Goal: Task Accomplishment & Management: Manage account settings

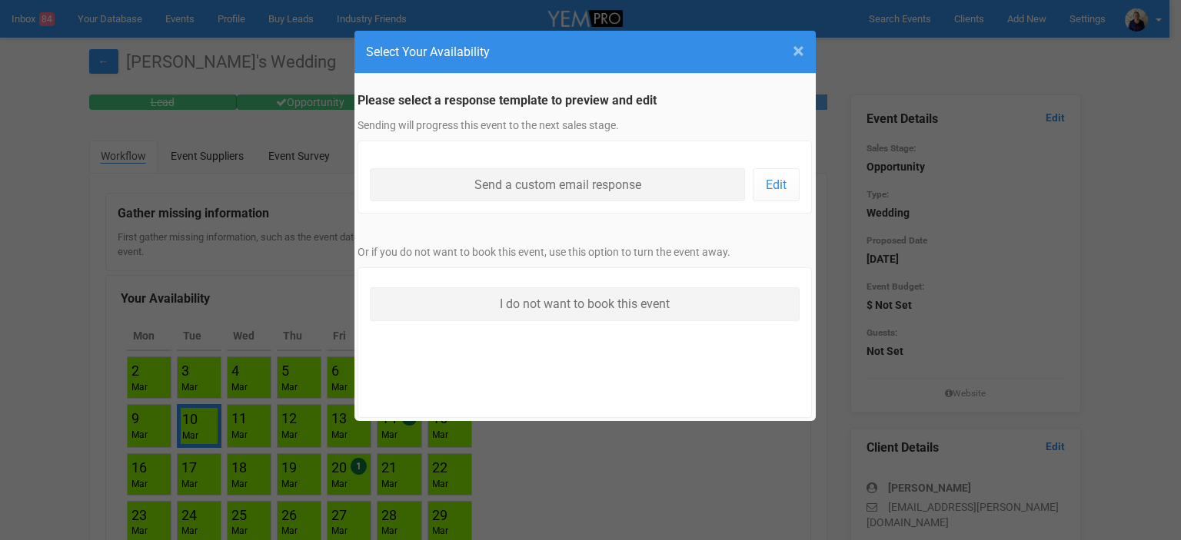
click at [795, 52] on span "×" at bounding box center [799, 50] width 12 height 25
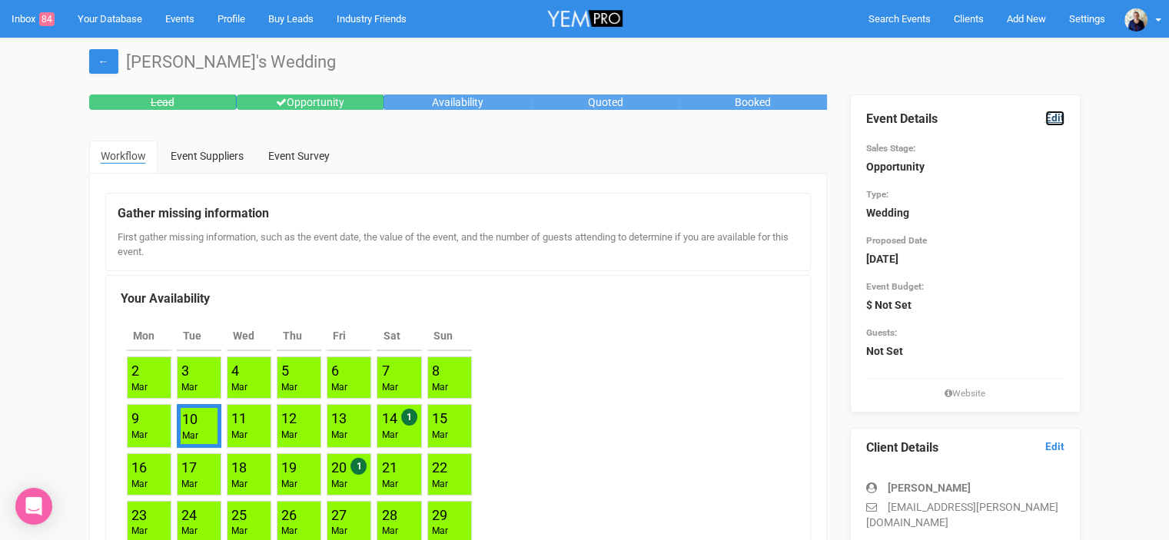
click at [1051, 115] on link "Edit" at bounding box center [1054, 118] width 19 height 15
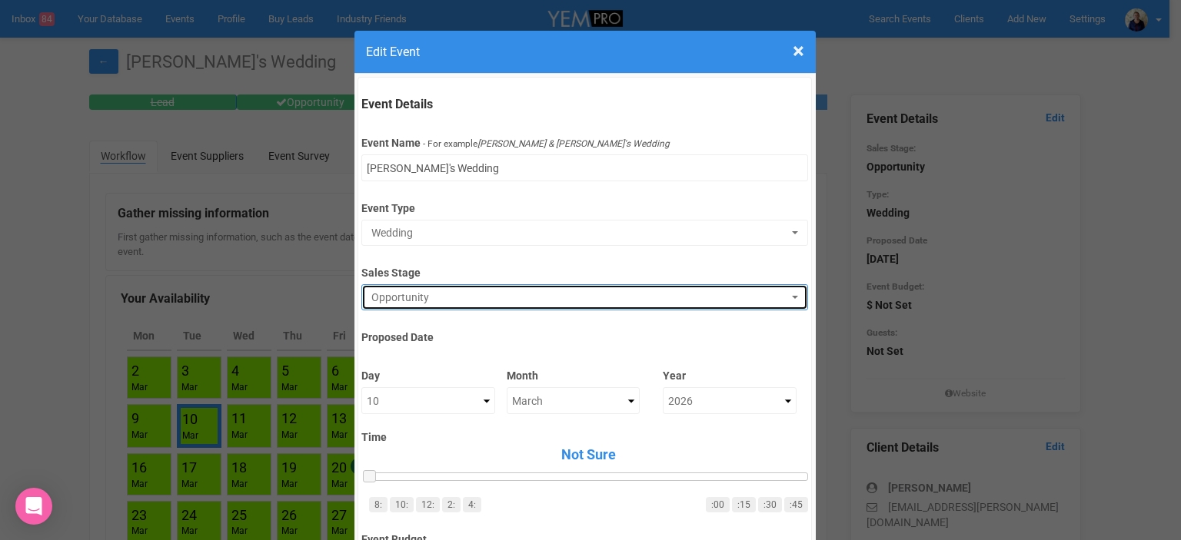
click at [413, 299] on span "Opportunity" at bounding box center [579, 297] width 417 height 15
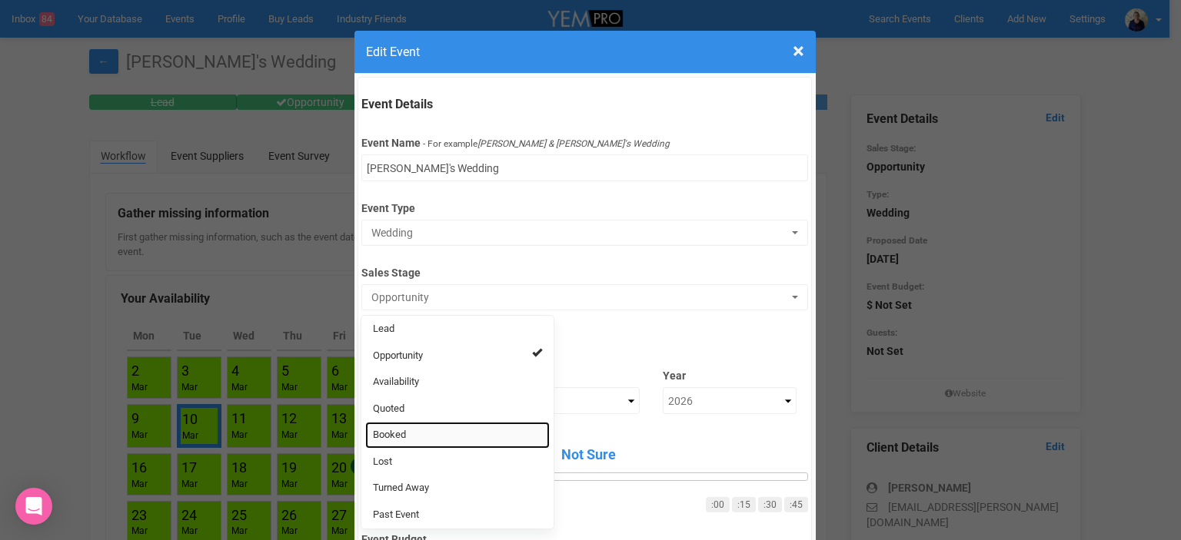
click at [421, 435] on link "Booked" at bounding box center [457, 435] width 184 height 27
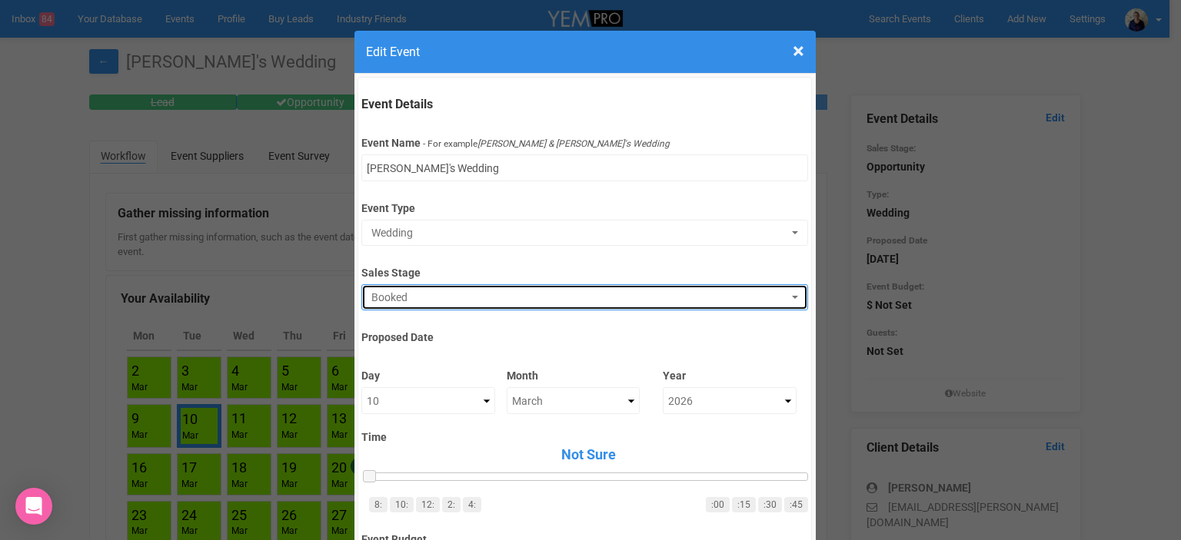
click at [404, 297] on span "Booked" at bounding box center [579, 297] width 417 height 15
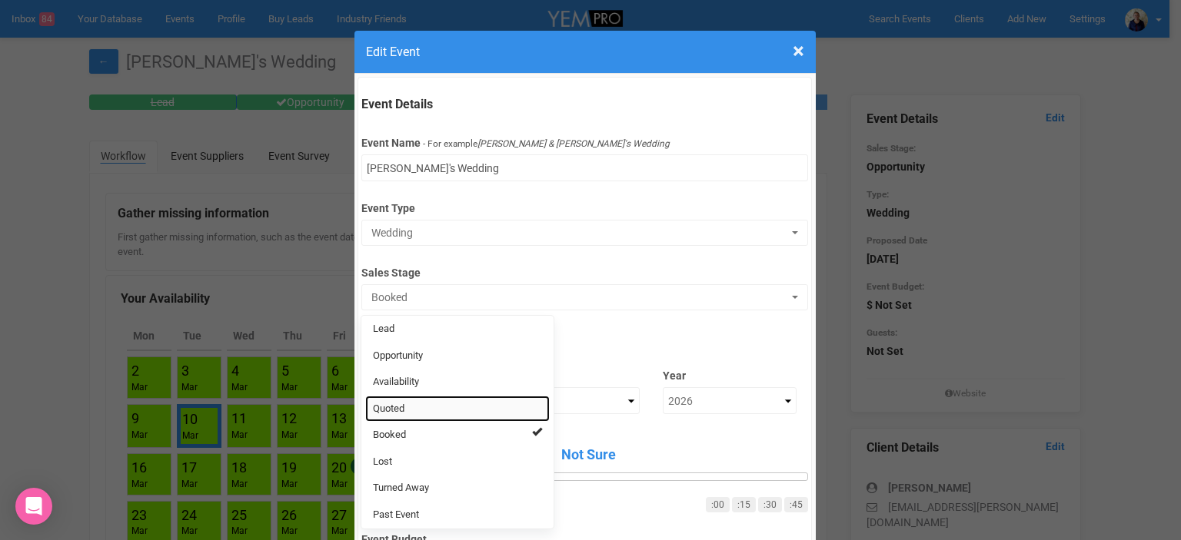
click at [394, 407] on span "Quoted" at bounding box center [389, 409] width 32 height 15
select select "9"
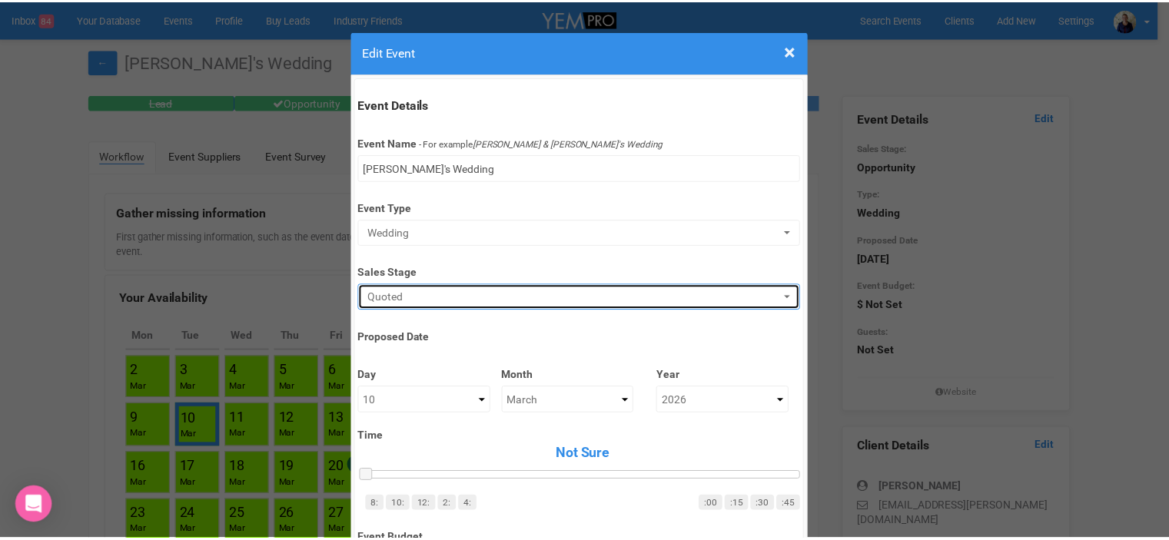
scroll to position [461, 0]
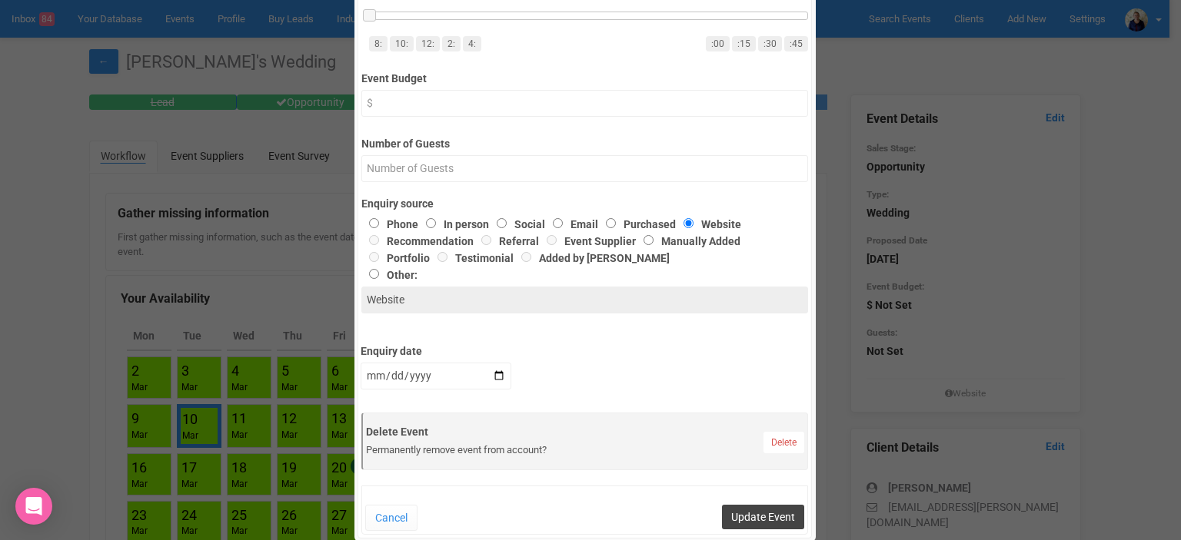
click at [739, 519] on button "Update Event" at bounding box center [763, 517] width 82 height 25
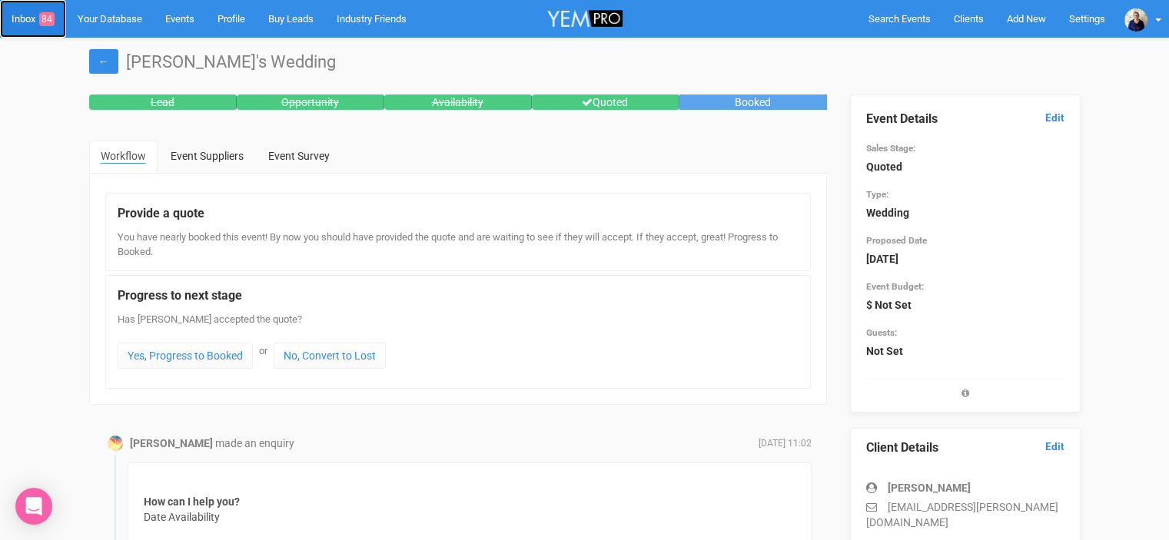
click at [22, 22] on link "Inbox 84" at bounding box center [33, 19] width 66 height 38
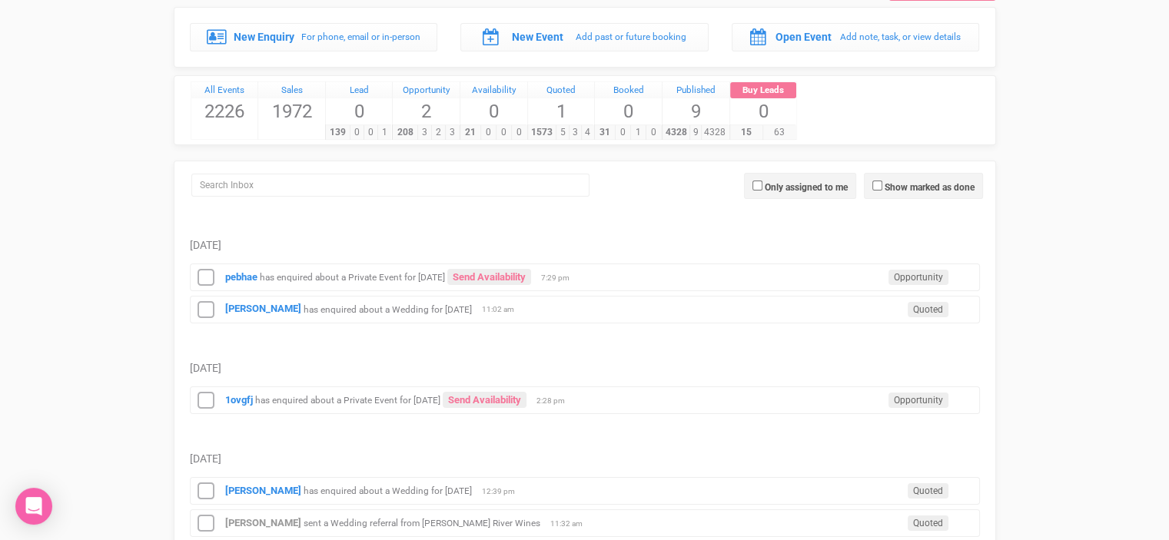
scroll to position [77, 0]
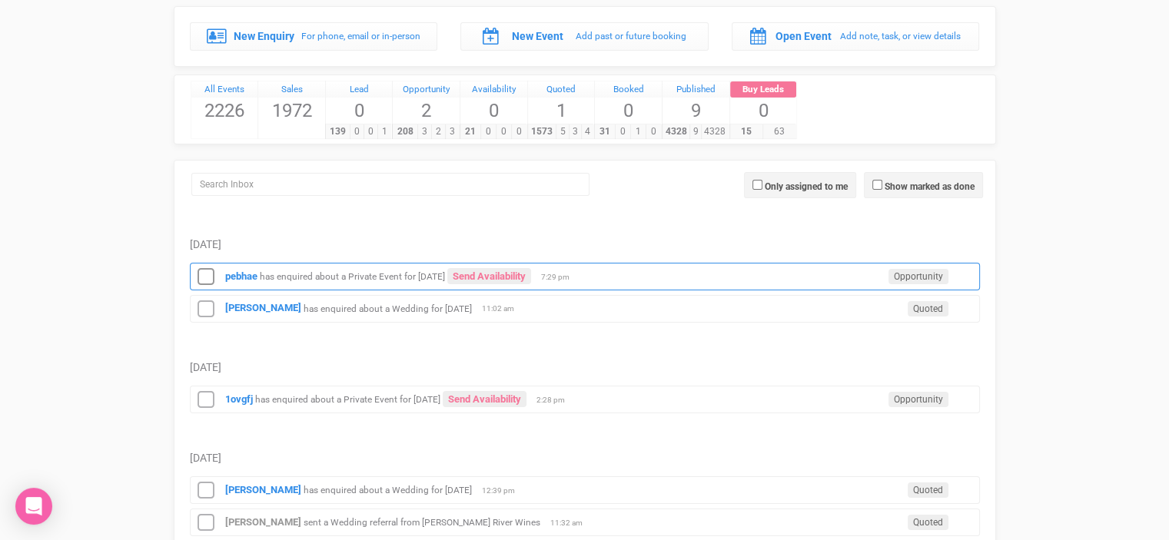
click at [364, 274] on small "has enquired about a Private Event for [DATE]" at bounding box center [352, 276] width 185 height 11
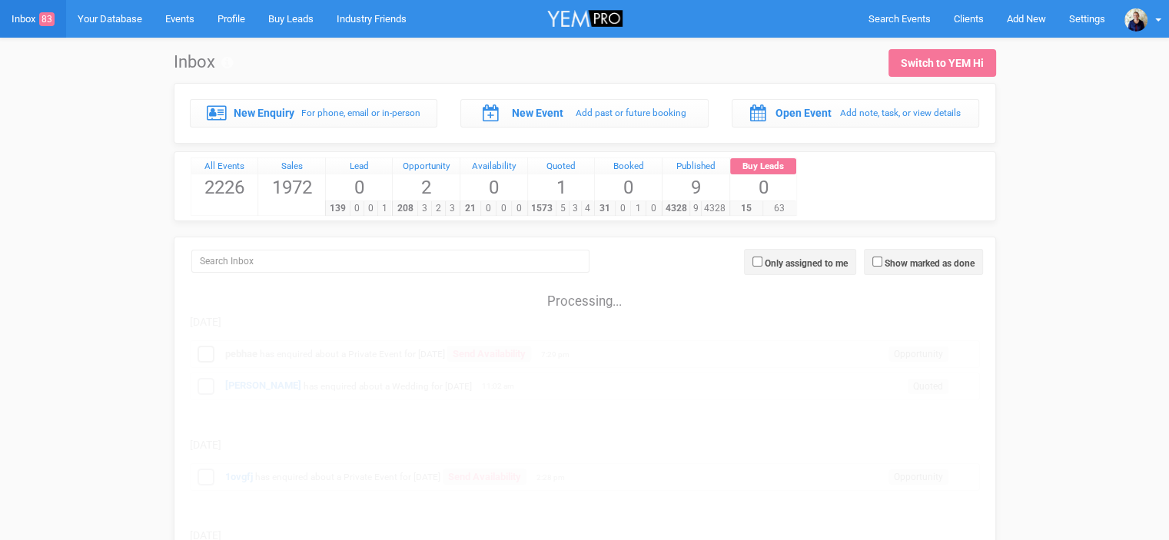
scroll to position [77, 0]
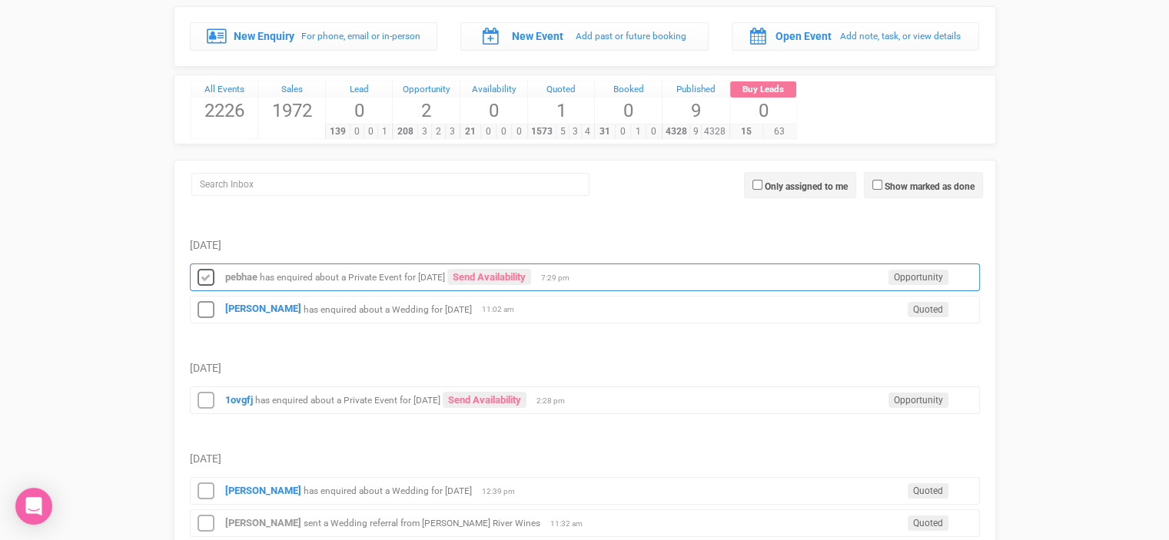
click at [198, 277] on icon at bounding box center [205, 278] width 23 height 20
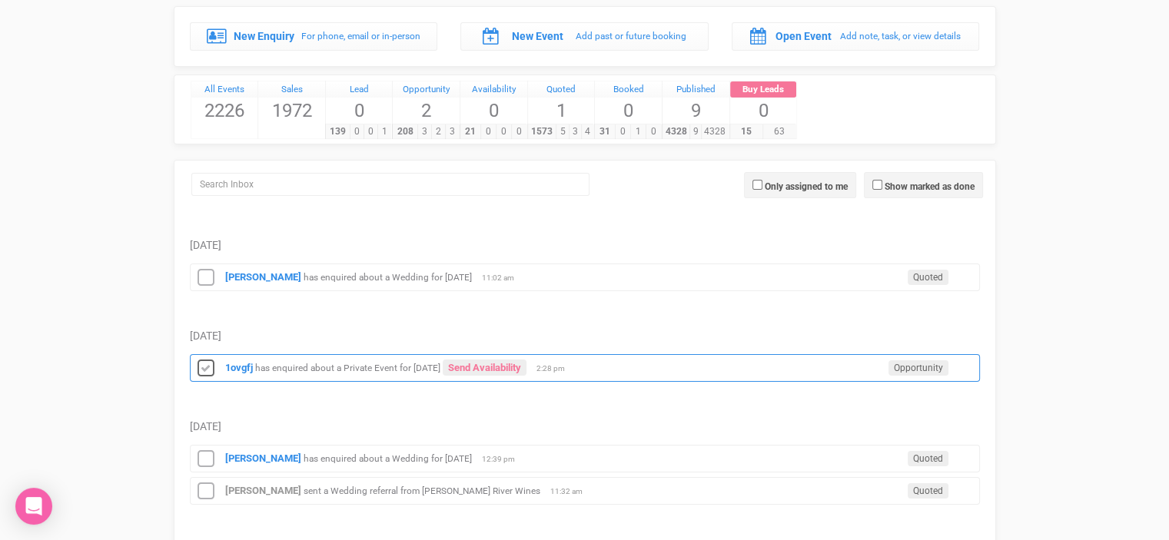
click at [205, 374] on icon at bounding box center [205, 369] width 23 height 20
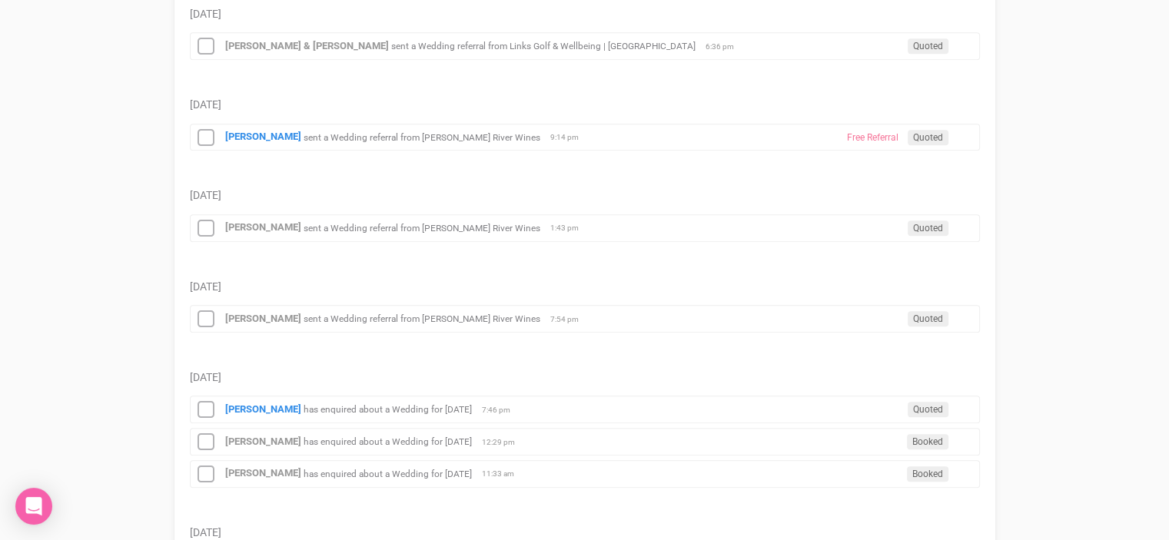
scroll to position [1076, 0]
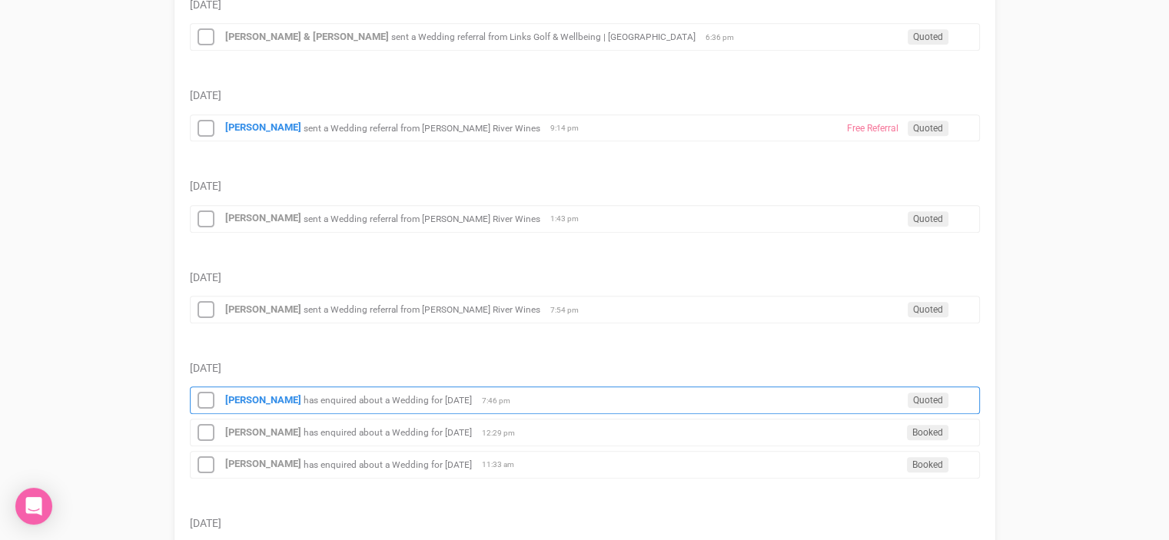
click at [370, 395] on small "has enquired about a Wedding for [DATE]" at bounding box center [388, 400] width 168 height 11
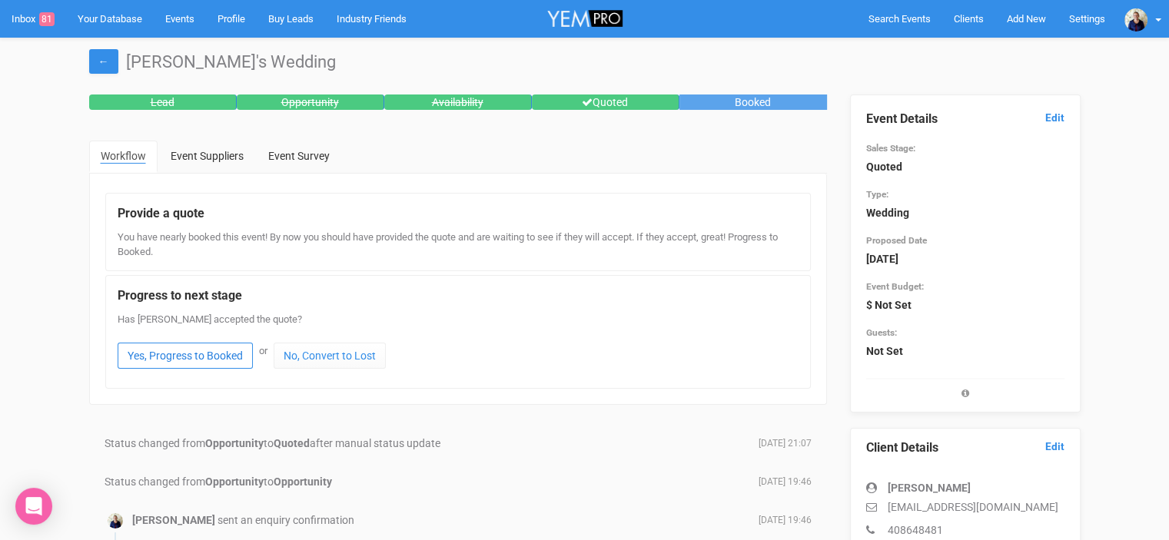
click at [200, 354] on link "Yes, Progress to Booked" at bounding box center [185, 356] width 135 height 26
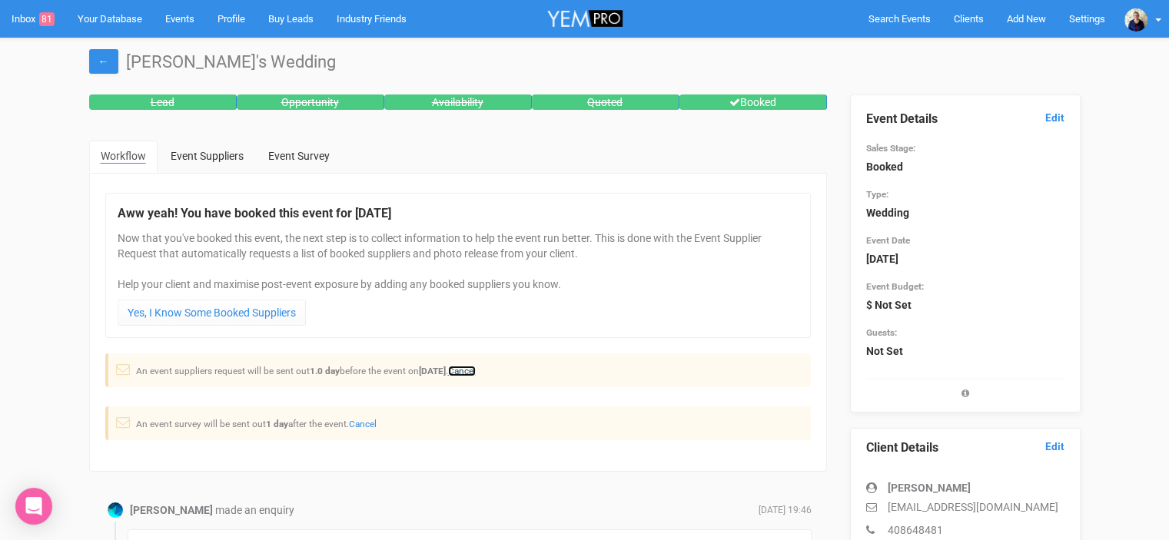
click at [476, 367] on link "Cancel" at bounding box center [462, 371] width 28 height 11
click at [22, 16] on link "Inbox 81" at bounding box center [33, 19] width 66 height 38
